Goal: Task Accomplishment & Management: Manage account settings

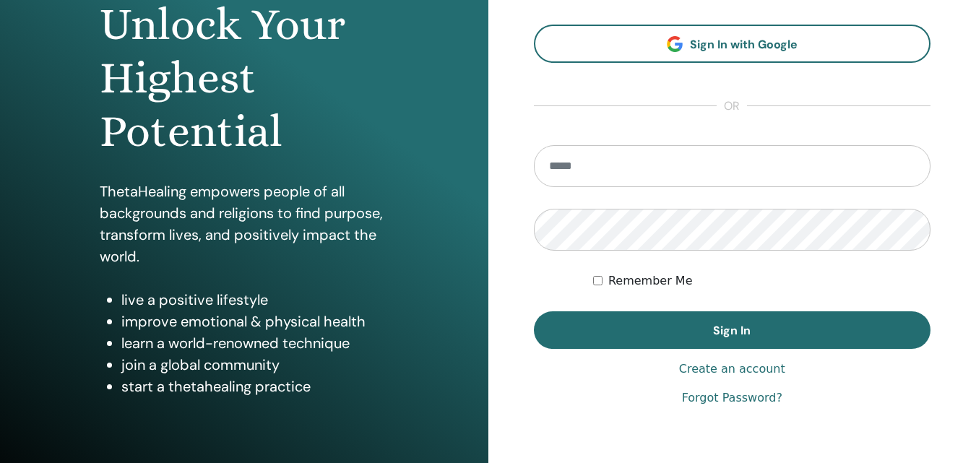
scroll to position [158, 0]
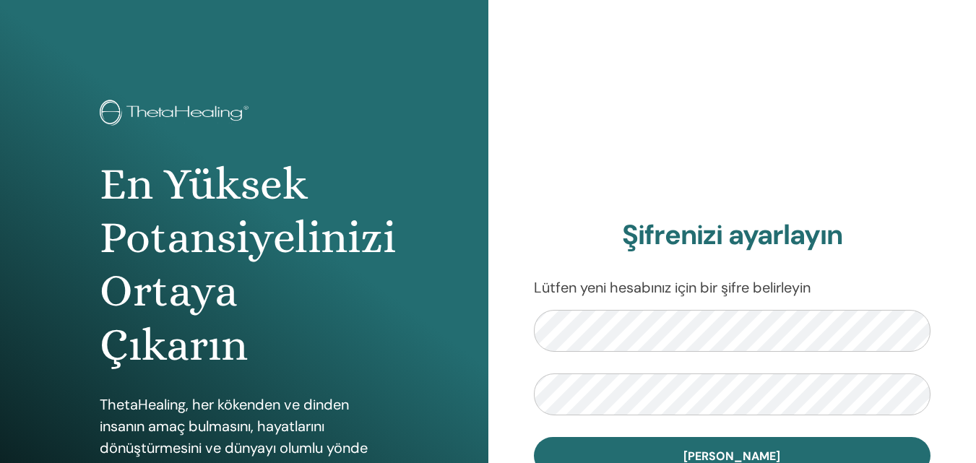
click at [629, 352] on form "Şifreyi ayarla" at bounding box center [732, 392] width 397 height 165
click at [526, 370] on div "Şifrenizi ayarlayın Lütfen yeni hesabınız için bir şifre belirleyin Şifreyi aya…" at bounding box center [732, 346] width 488 height 693
click at [857, 94] on div "Şifrenizi ayarlayın Lütfen yeni hesabınız için bir şifre belirleyin Şifreyi aya…" at bounding box center [732, 346] width 488 height 693
click at [856, 79] on div "Şifrenizi ayarlayın Lütfen yeni hesabınız için bir şifre belirleyin Şifreyi aya…" at bounding box center [732, 346] width 488 height 693
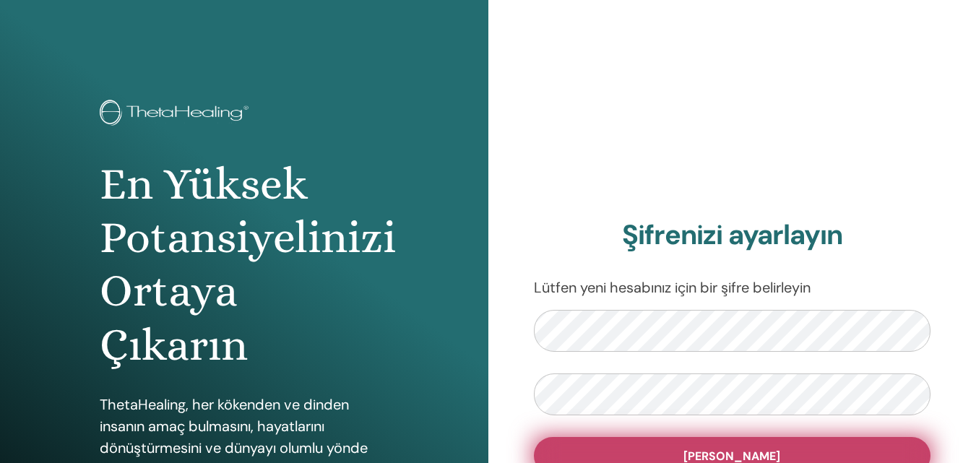
click at [724, 458] on font "Şifreyi ayarla" at bounding box center [731, 455] width 97 height 15
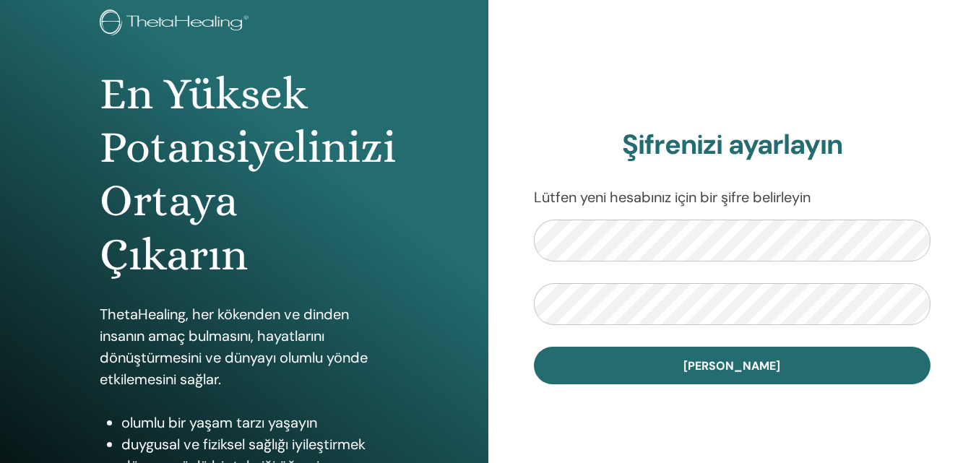
scroll to position [230, 0]
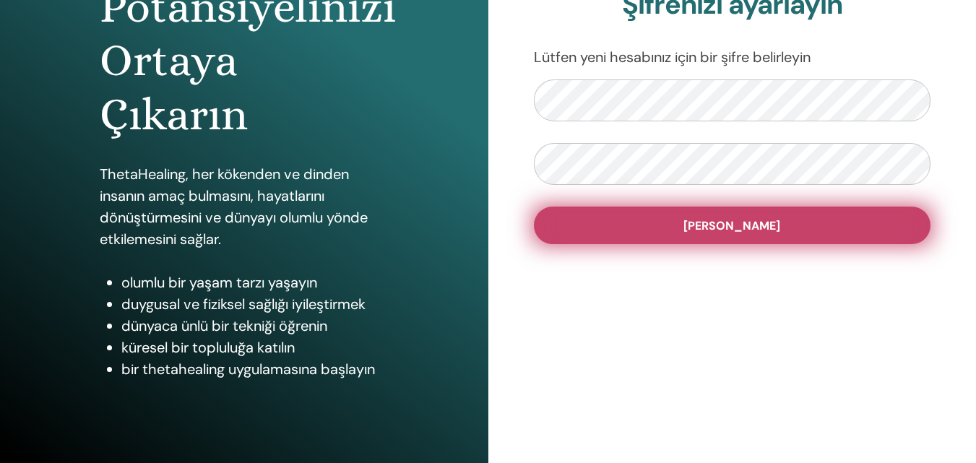
click at [757, 231] on font "Şifreyi ayarla" at bounding box center [731, 225] width 97 height 15
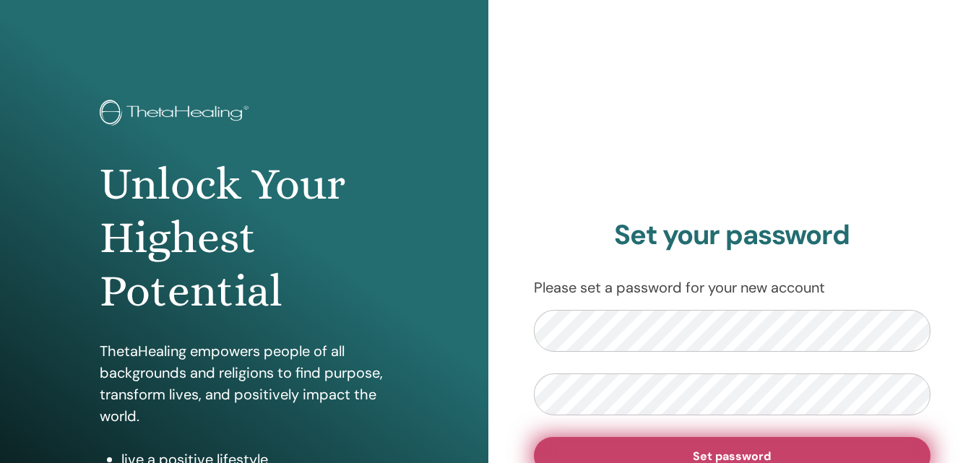
click at [682, 448] on button "Set password" at bounding box center [732, 456] width 397 height 38
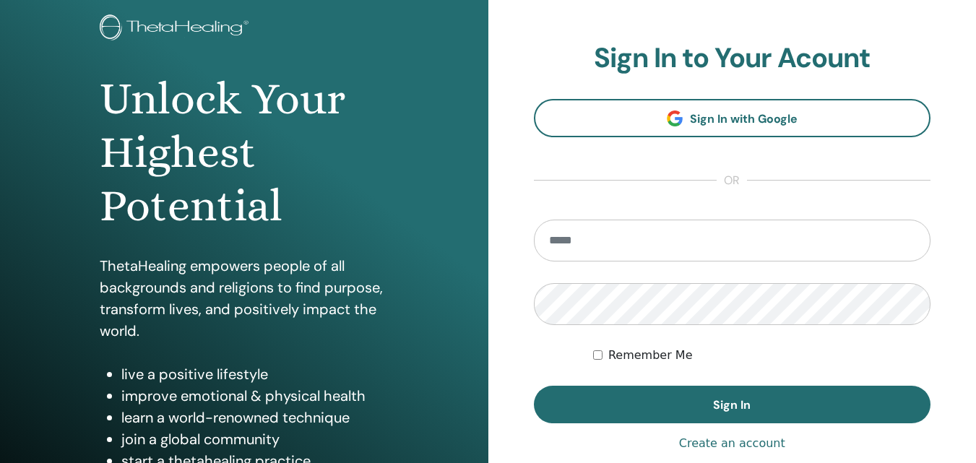
scroll to position [144, 0]
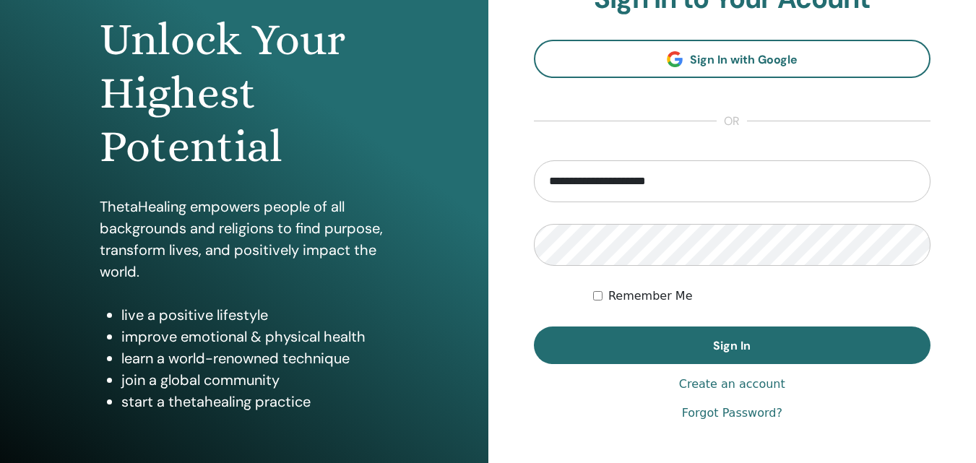
type input "**********"
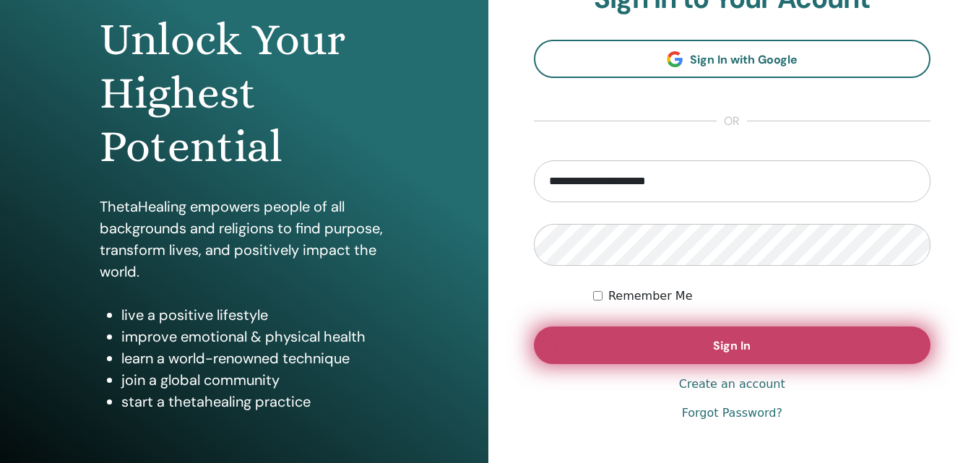
click at [746, 347] on span "Sign In" at bounding box center [732, 345] width 38 height 15
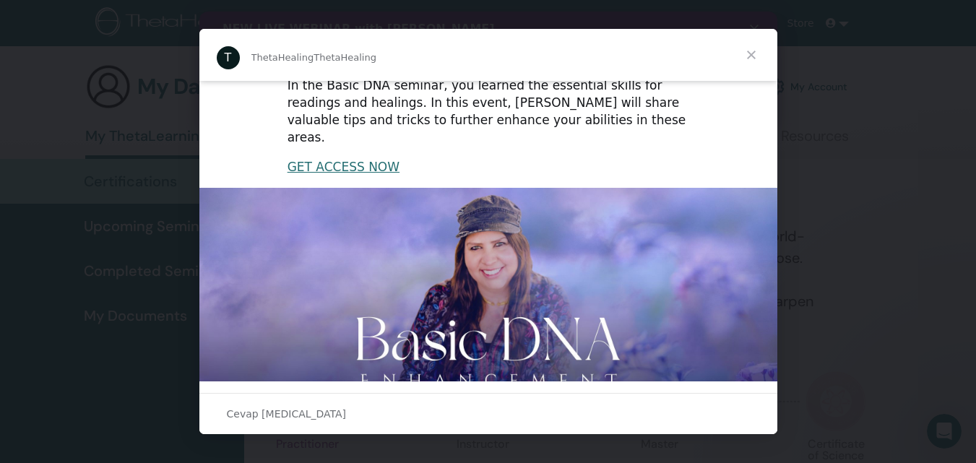
scroll to position [217, 0]
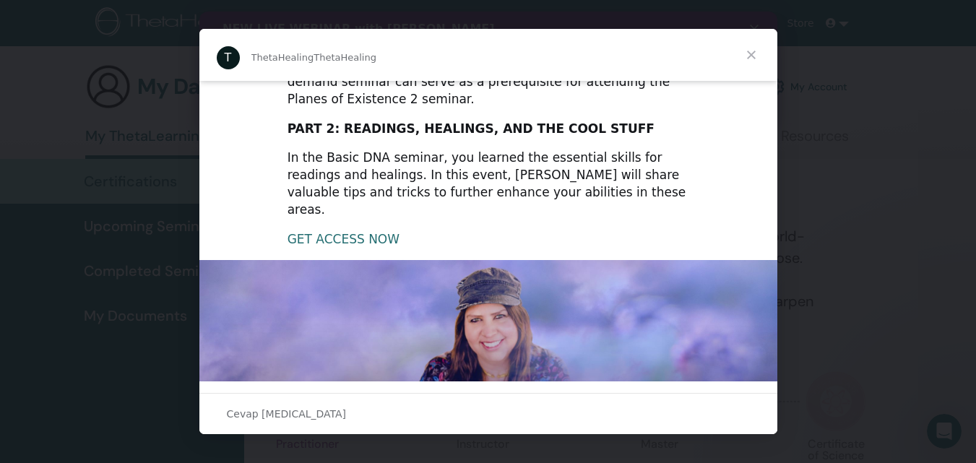
click at [360, 232] on link "GET ACCESS NOW" at bounding box center [343, 239] width 112 height 14
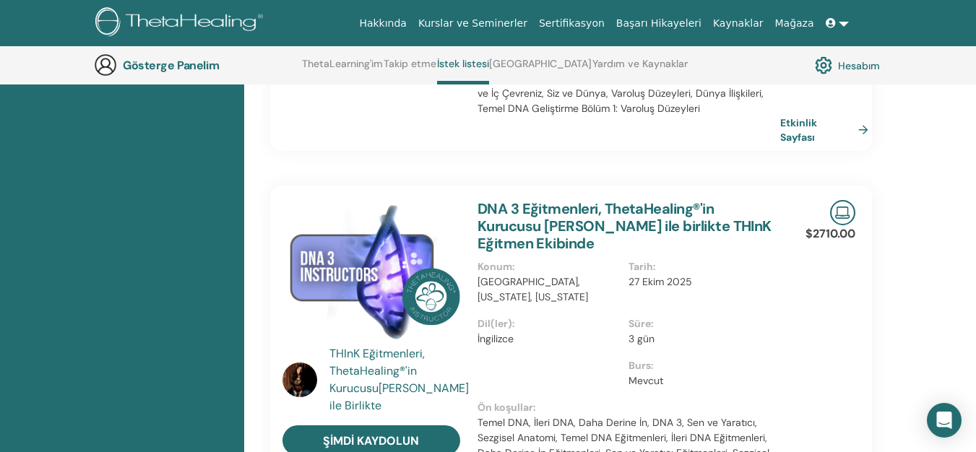
scroll to position [688, 0]
